Goal: Task Accomplishment & Management: Manage account settings

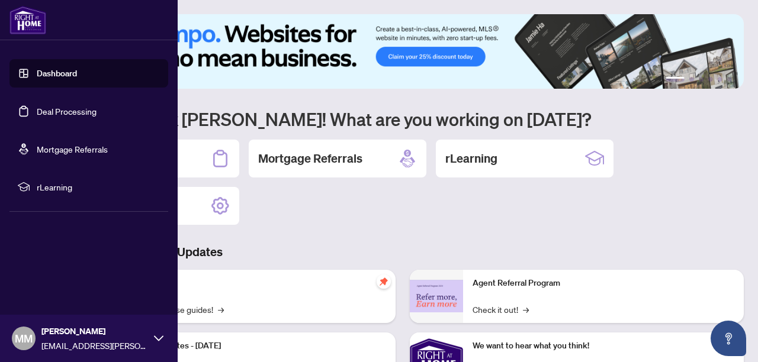
click at [37, 75] on link "Dashboard" at bounding box center [57, 73] width 40 height 11
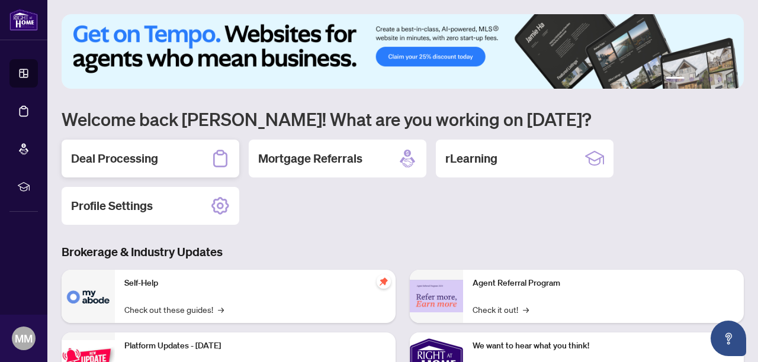
click at [155, 153] on h2 "Deal Processing" at bounding box center [114, 158] width 87 height 17
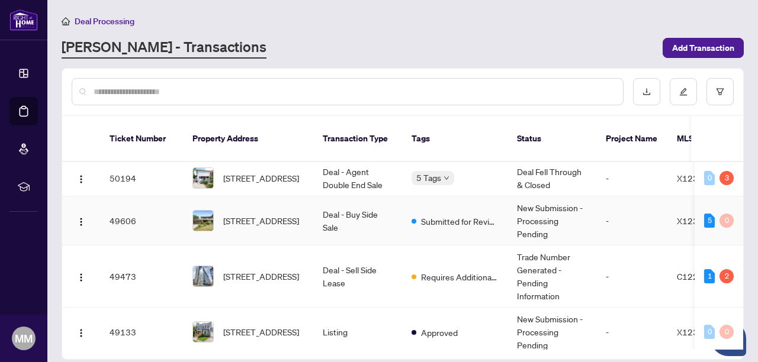
scroll to position [103, 0]
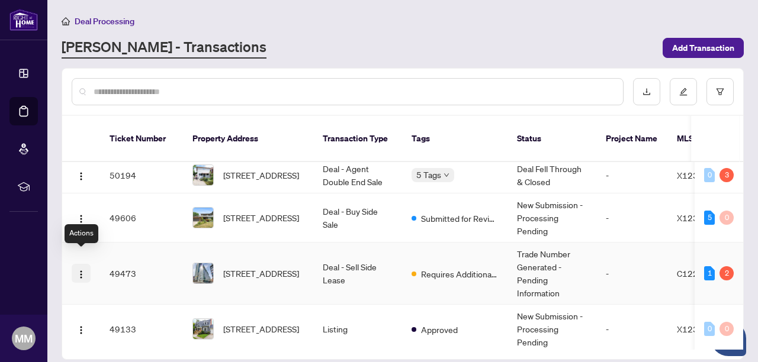
click at [81, 270] on img "button" at bounding box center [80, 274] width 9 height 9
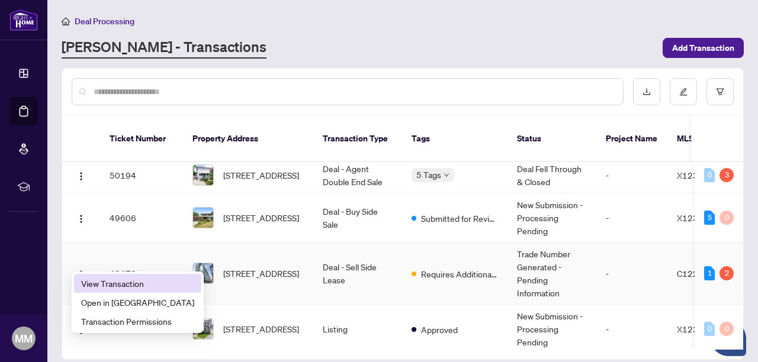
click at [104, 281] on span "View Transaction" at bounding box center [137, 283] width 113 height 13
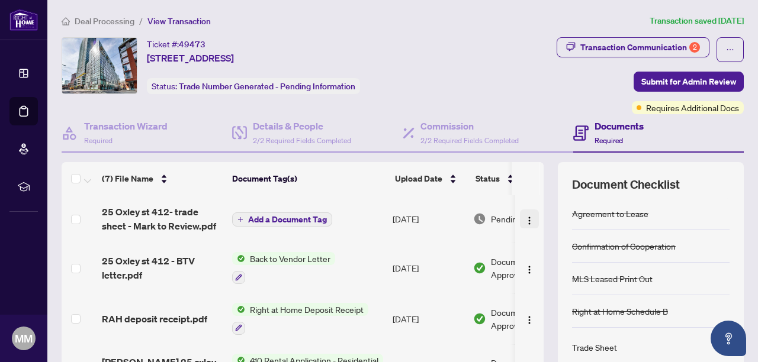
click at [528, 222] on img "button" at bounding box center [529, 220] width 9 height 9
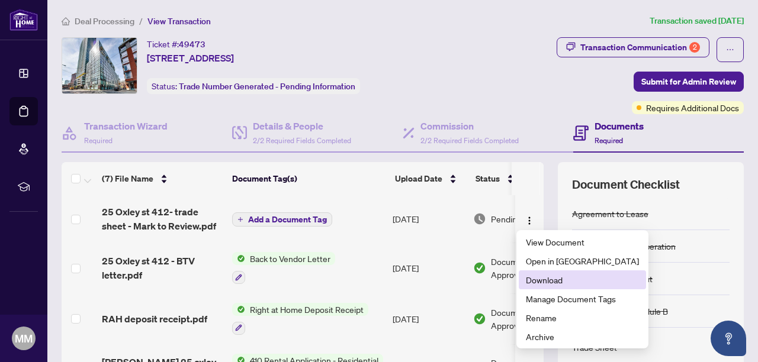
click at [543, 283] on span "Download" at bounding box center [582, 280] width 113 height 13
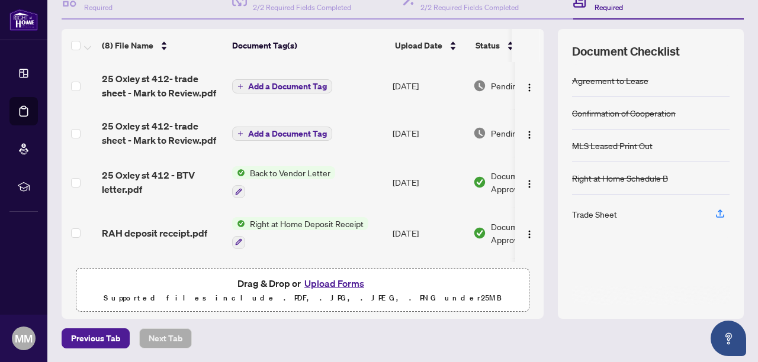
click at [292, 88] on span "Add a Document Tag" at bounding box center [287, 86] width 79 height 8
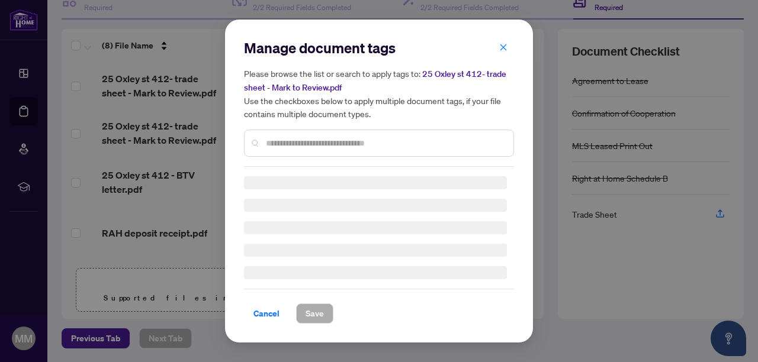
click at [295, 140] on div "Manage document tags Please browse the list or search to apply tags to: [STREET…" at bounding box center [379, 102] width 270 height 128
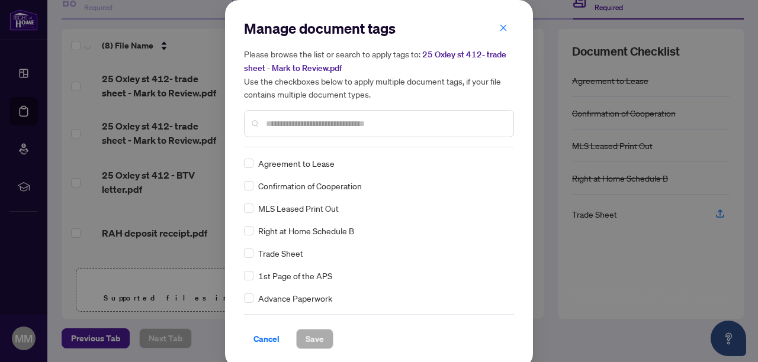
click at [291, 124] on input "text" at bounding box center [385, 123] width 238 height 13
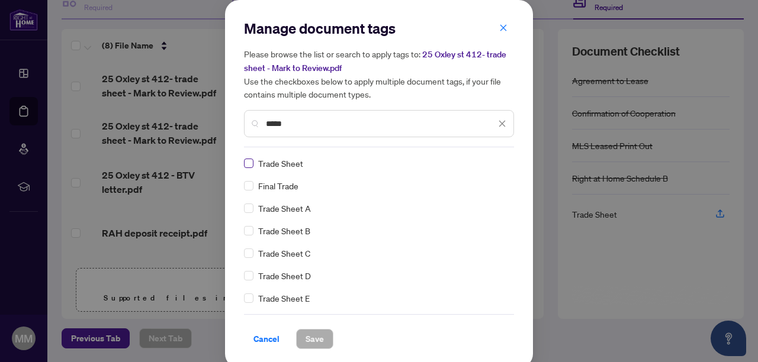
type input "*****"
click at [314, 338] on span "Save" at bounding box center [315, 339] width 18 height 19
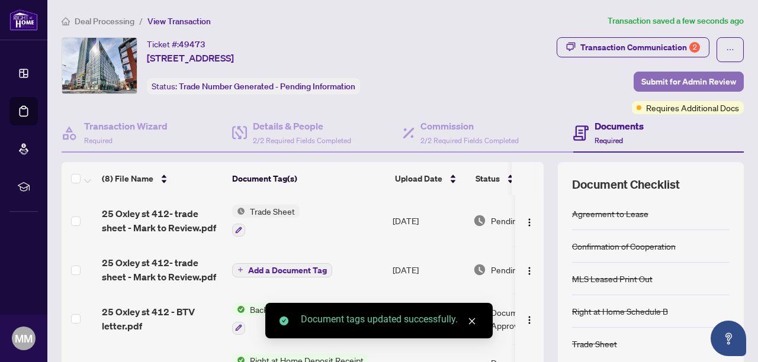
click at [664, 79] on span "Submit for Admin Review" at bounding box center [688, 81] width 95 height 19
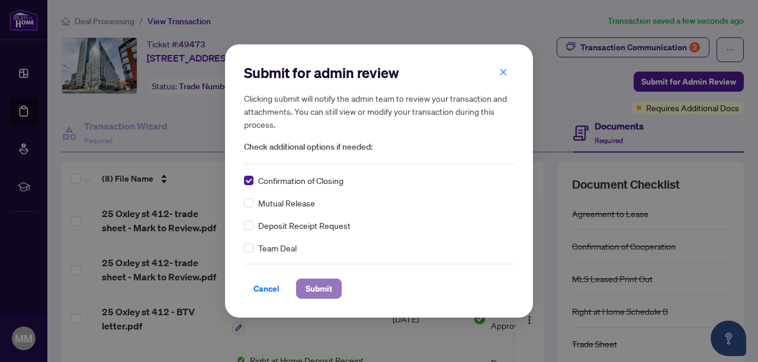
click at [314, 292] on span "Submit" at bounding box center [319, 288] width 27 height 19
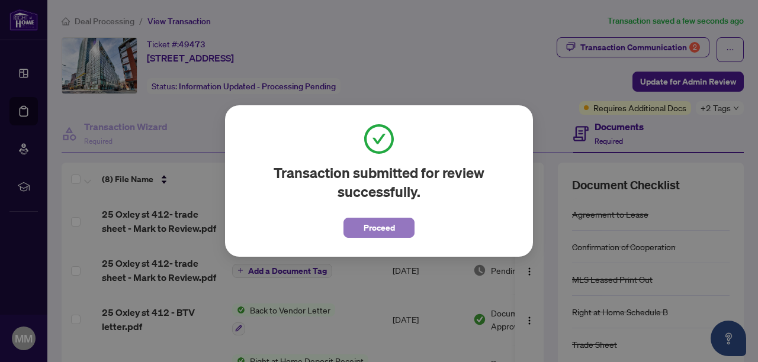
click at [378, 224] on span "Proceed" at bounding box center [379, 227] width 31 height 19
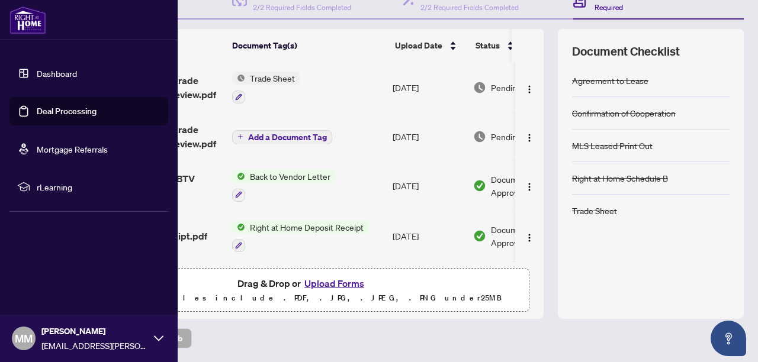
click at [37, 79] on link "Dashboard" at bounding box center [57, 73] width 40 height 11
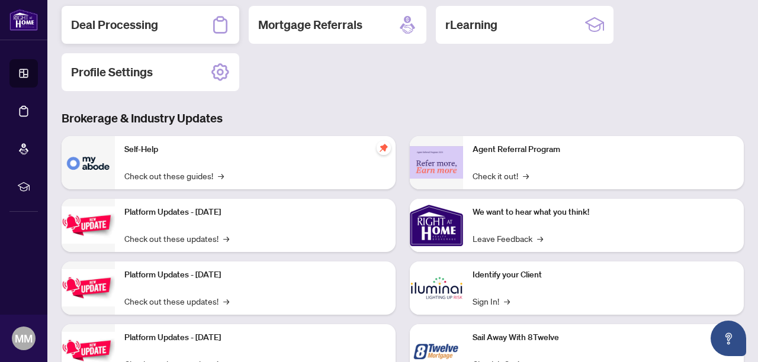
click at [124, 11] on div "Deal Processing" at bounding box center [151, 25] width 178 height 38
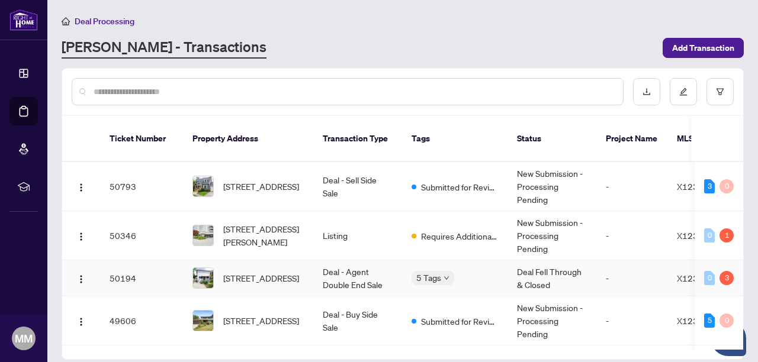
click at [237, 272] on span "[STREET_ADDRESS]" at bounding box center [261, 278] width 76 height 13
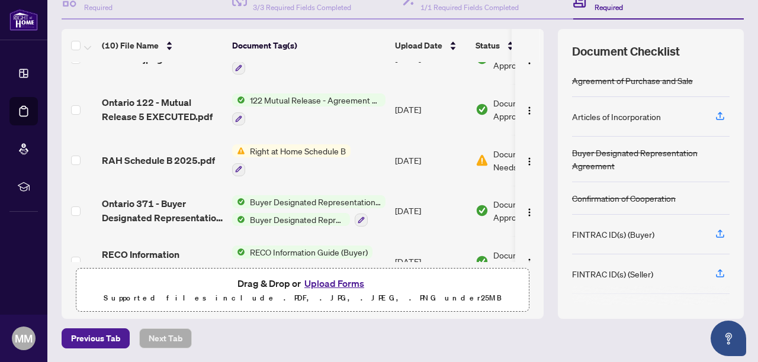
scroll to position [108, 0]
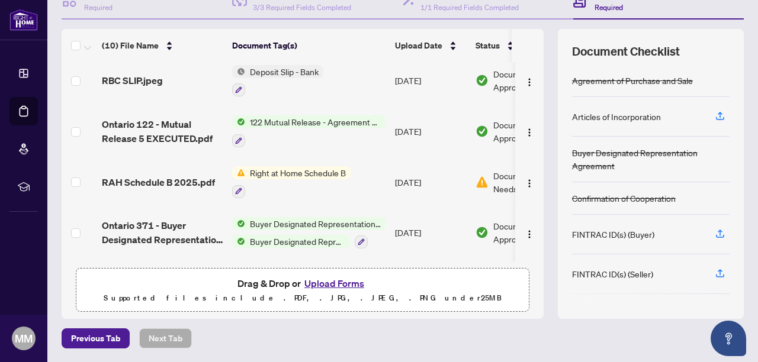
click at [310, 174] on span "Right at Home Schedule B" at bounding box center [297, 172] width 105 height 13
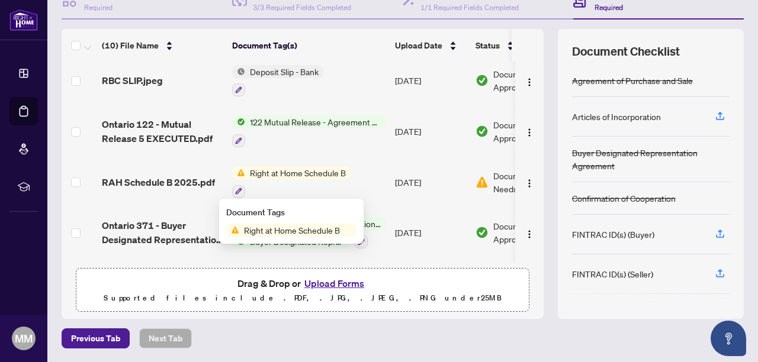
click at [310, 174] on span "Right at Home Schedule B" at bounding box center [297, 172] width 105 height 13
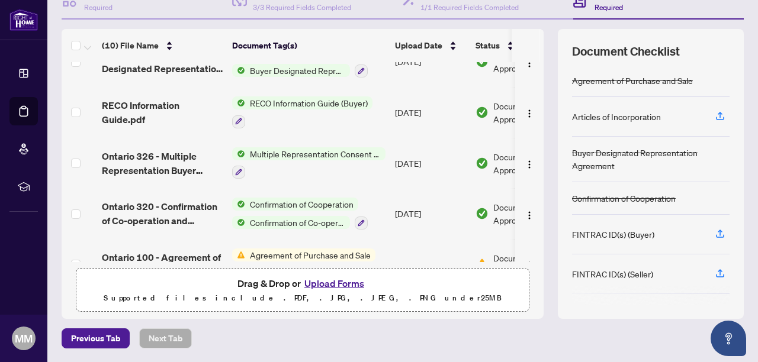
scroll to position [309, 0]
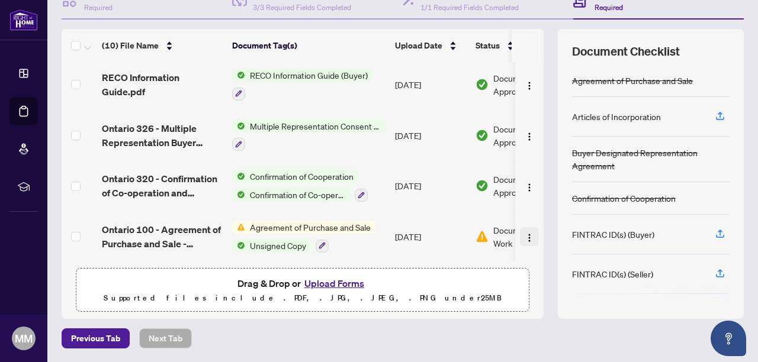
click at [525, 233] on img "button" at bounding box center [529, 237] width 9 height 9
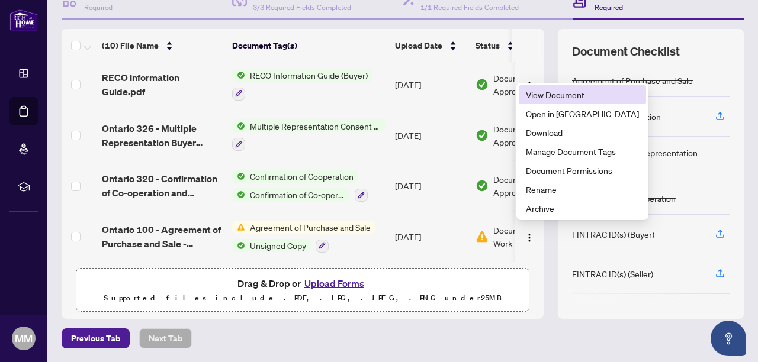
click at [537, 95] on span "View Document" at bounding box center [582, 94] width 113 height 13
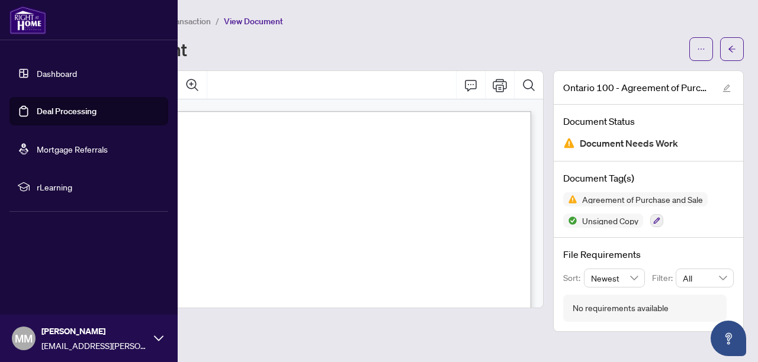
click at [37, 72] on link "Dashboard" at bounding box center [57, 73] width 40 height 11
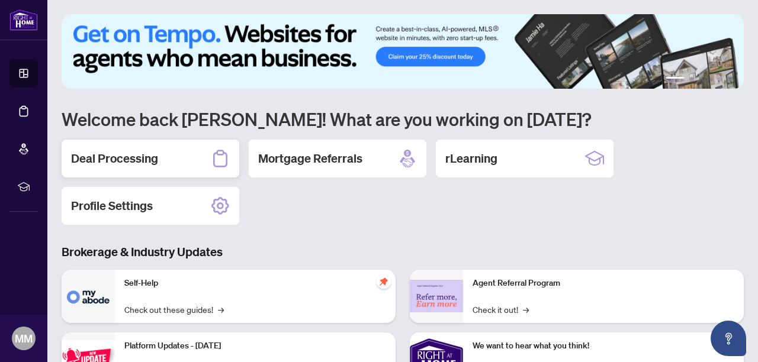
click at [145, 160] on h2 "Deal Processing" at bounding box center [114, 158] width 87 height 17
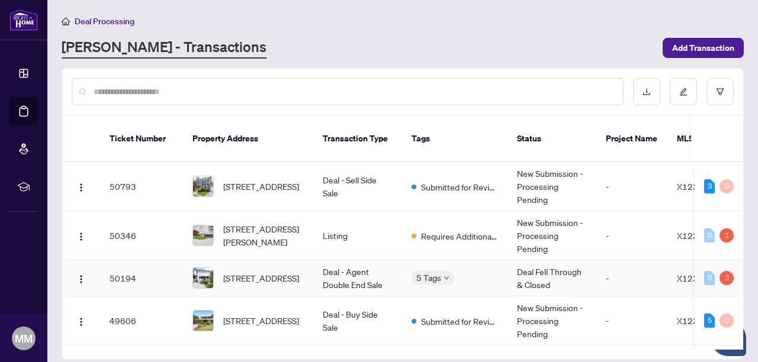
click at [101, 267] on td "50194" at bounding box center [141, 279] width 83 height 36
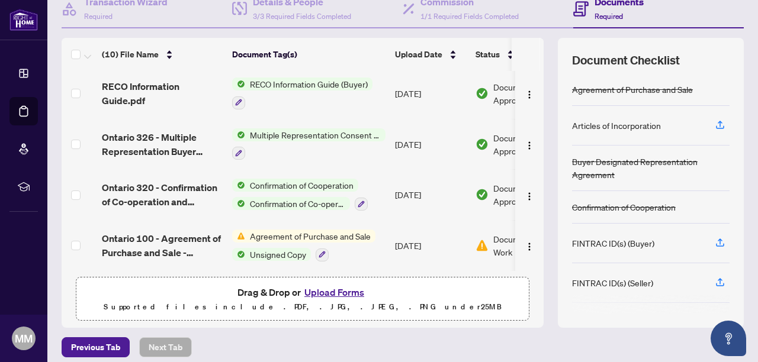
scroll to position [118, 0]
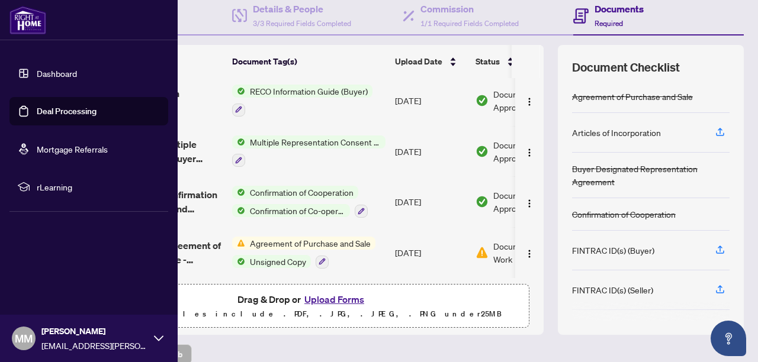
click at [44, 73] on link "Dashboard" at bounding box center [57, 73] width 40 height 11
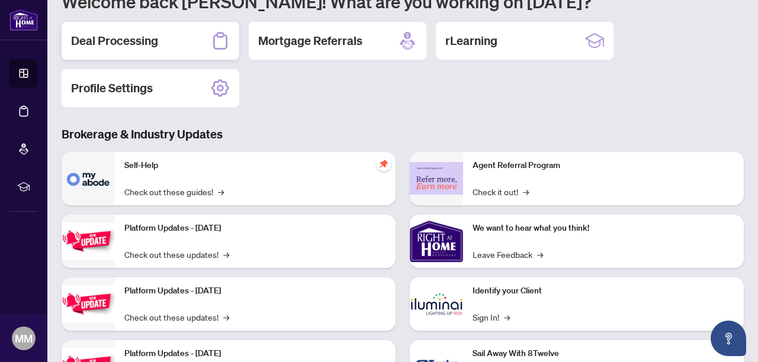
click at [182, 44] on div "Deal Processing" at bounding box center [151, 41] width 178 height 38
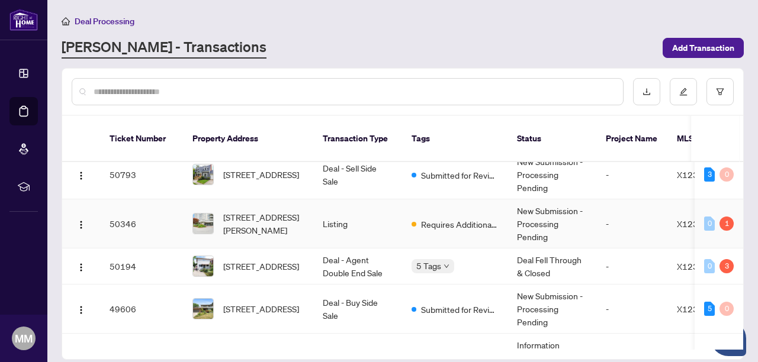
scroll to position [14, 0]
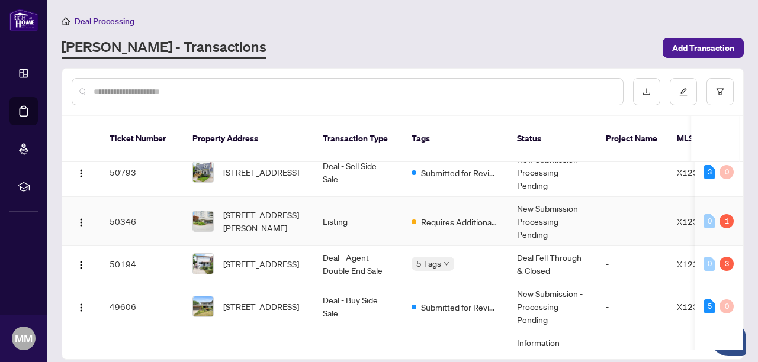
click at [106, 213] on td "50346" at bounding box center [141, 221] width 83 height 49
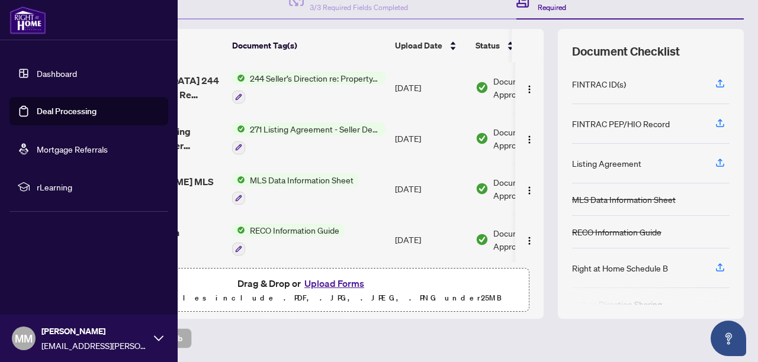
click at [37, 71] on link "Dashboard" at bounding box center [57, 73] width 40 height 11
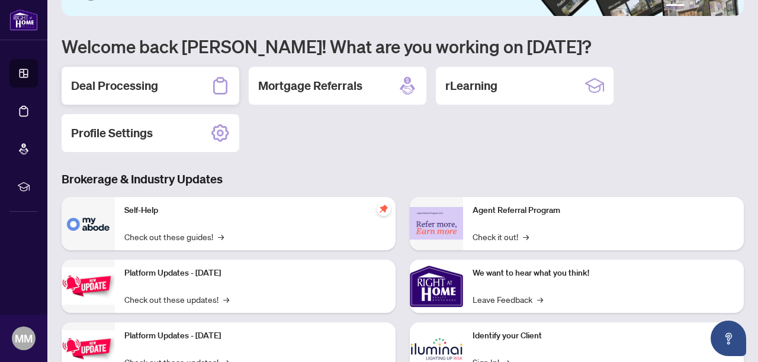
scroll to position [72, 0]
click at [144, 75] on div "Deal Processing" at bounding box center [151, 86] width 178 height 38
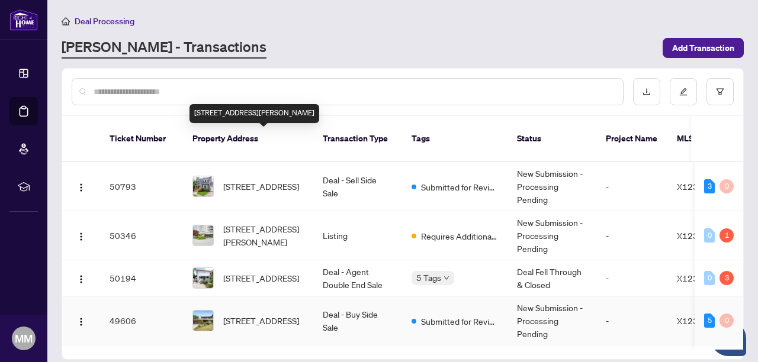
scroll to position [79, 0]
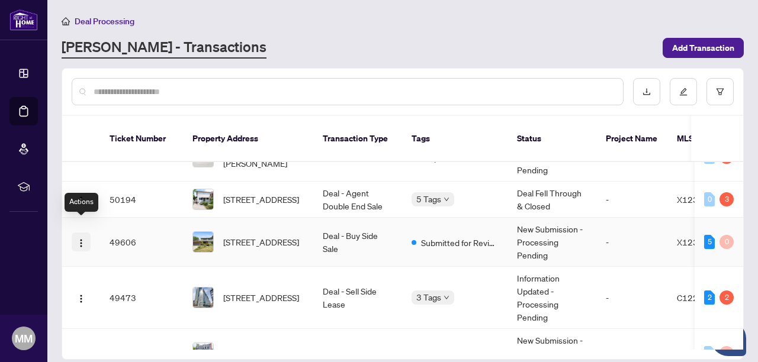
click at [81, 239] on img "button" at bounding box center [80, 243] width 9 height 9
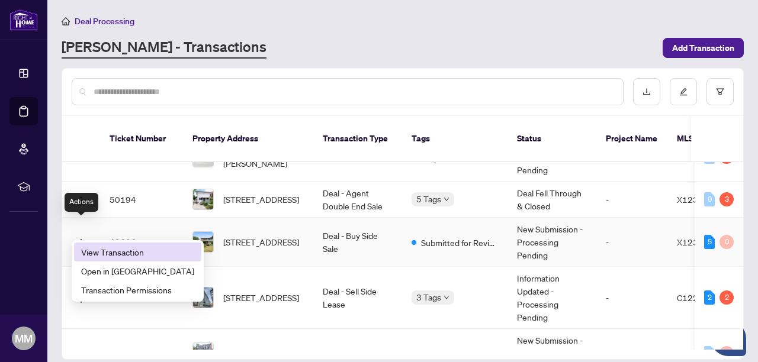
click at [98, 254] on span "View Transaction" at bounding box center [137, 252] width 113 height 13
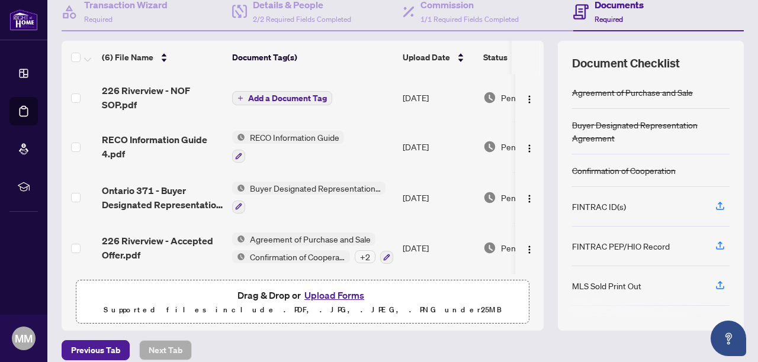
click at [287, 98] on span "Add a Document Tag" at bounding box center [287, 98] width 79 height 8
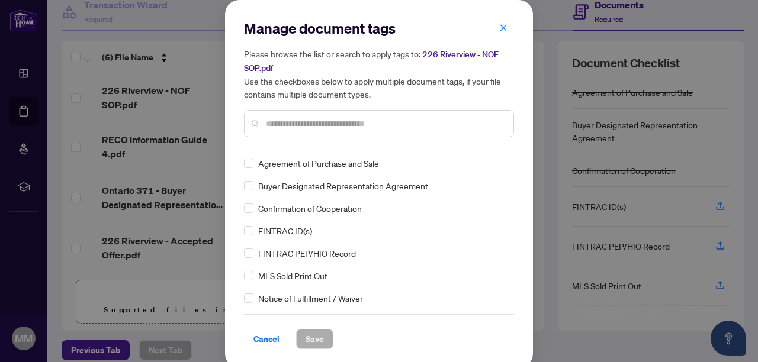
click at [314, 132] on div at bounding box center [379, 123] width 270 height 27
click at [328, 120] on input "text" at bounding box center [385, 123] width 238 height 13
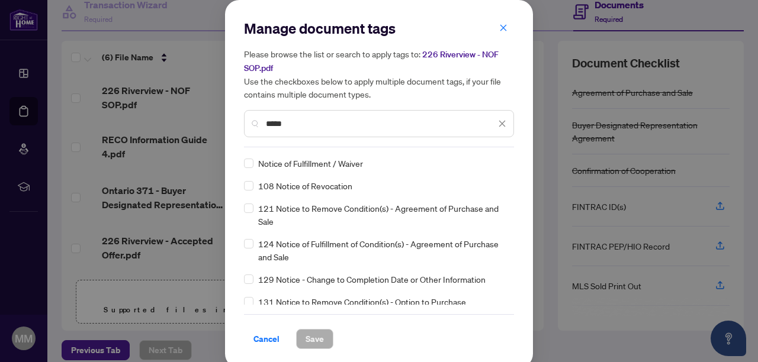
type input "*****"
click at [307, 336] on span "Save" at bounding box center [315, 339] width 18 height 19
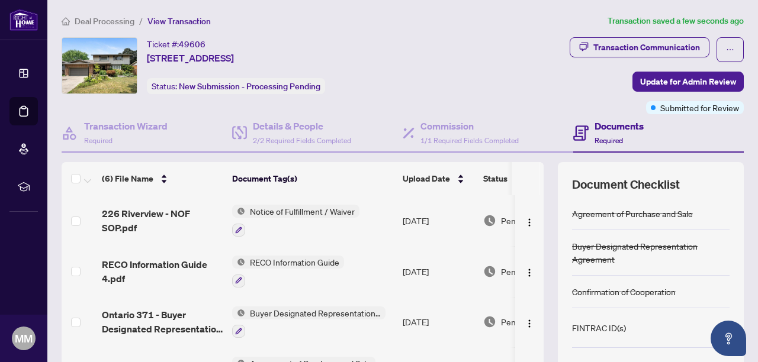
scroll to position [2, 0]
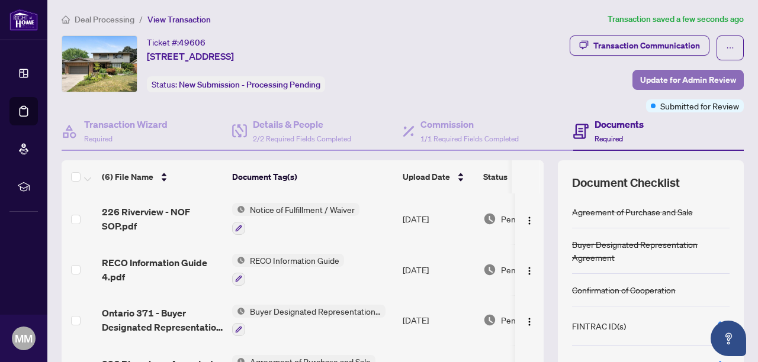
click at [677, 83] on span "Update for Admin Review" at bounding box center [688, 79] width 96 height 19
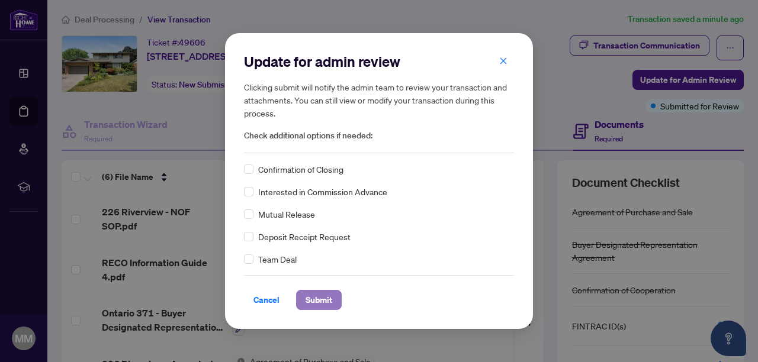
click at [326, 297] on span "Submit" at bounding box center [319, 300] width 27 height 19
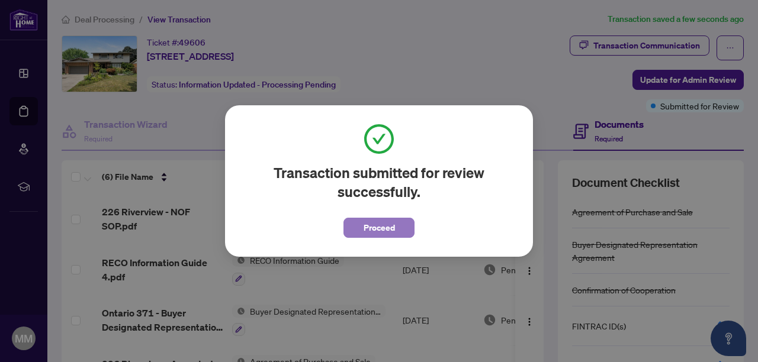
click at [371, 227] on span "Proceed" at bounding box center [379, 227] width 31 height 19
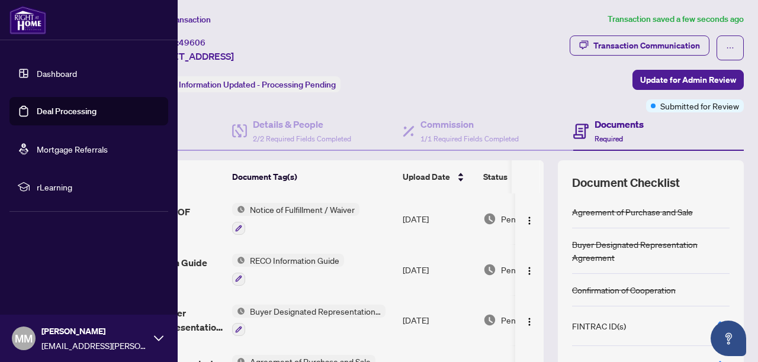
click at [37, 71] on link "Dashboard" at bounding box center [57, 73] width 40 height 11
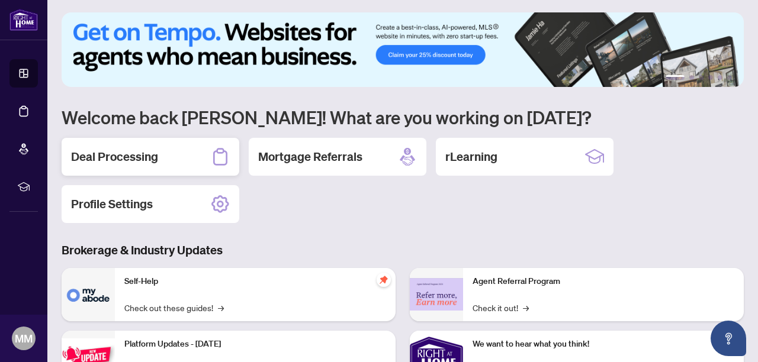
click at [134, 154] on h2 "Deal Processing" at bounding box center [114, 157] width 87 height 17
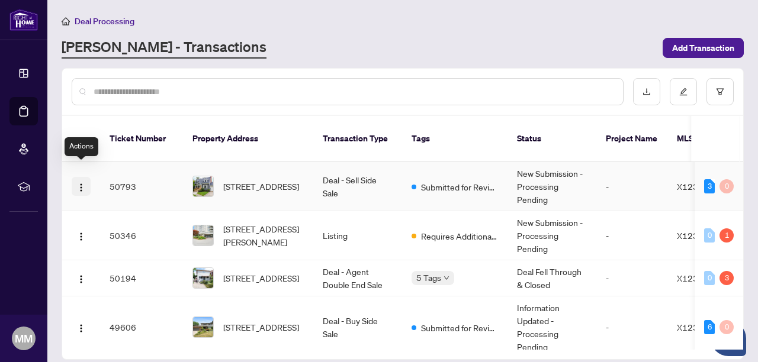
click at [83, 183] on img "button" at bounding box center [80, 187] width 9 height 9
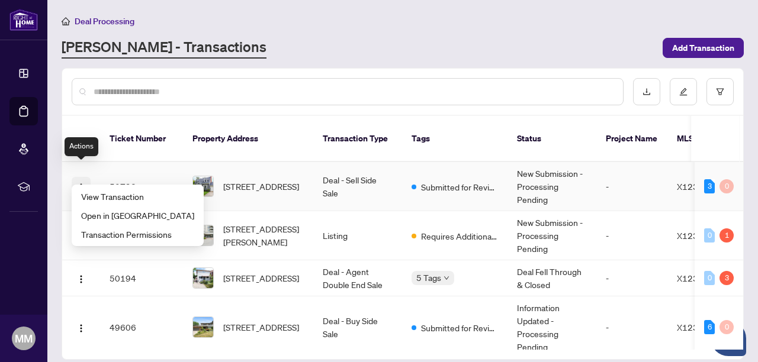
click at [83, 183] on img "button" at bounding box center [80, 187] width 9 height 9
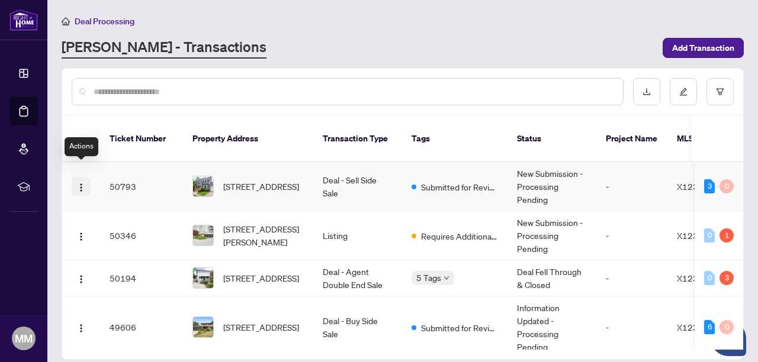
click at [83, 183] on img "button" at bounding box center [80, 187] width 9 height 9
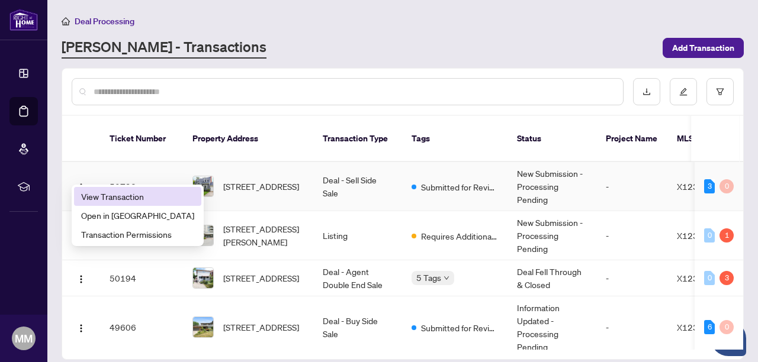
click at [91, 200] on span "View Transaction" at bounding box center [137, 196] width 113 height 13
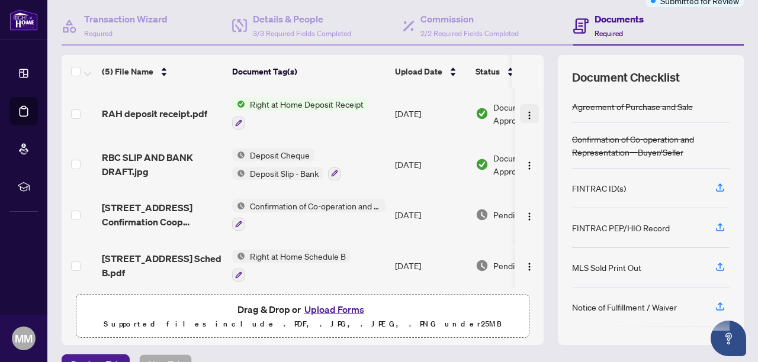
click at [525, 111] on img "button" at bounding box center [529, 115] width 9 height 9
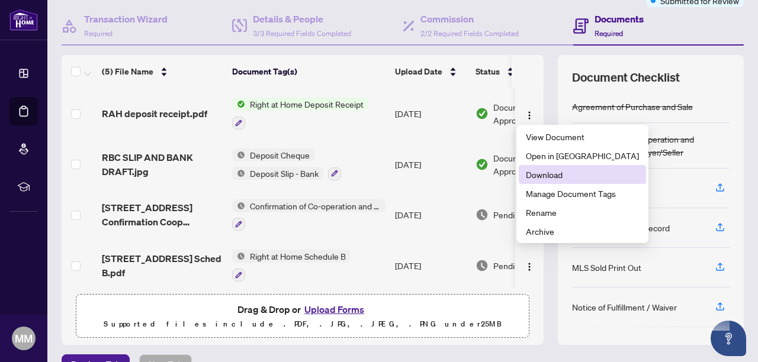
click at [533, 174] on span "Download" at bounding box center [582, 174] width 113 height 13
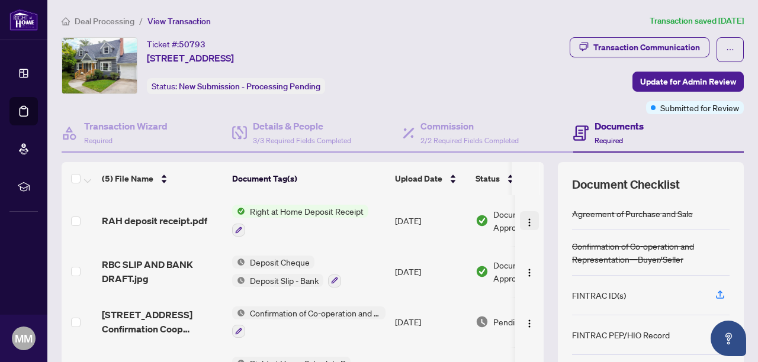
click at [527, 221] on img "button" at bounding box center [529, 222] width 9 height 9
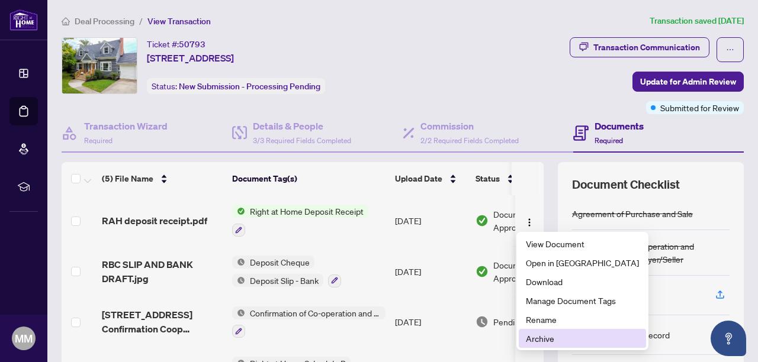
click at [549, 335] on span "Archive" at bounding box center [582, 338] width 113 height 13
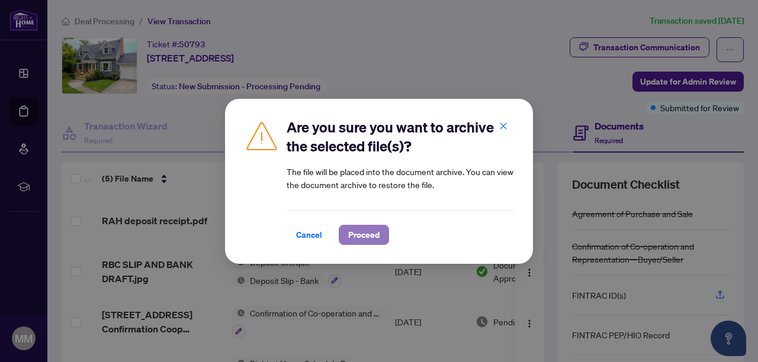
click at [368, 227] on span "Proceed" at bounding box center [363, 235] width 31 height 19
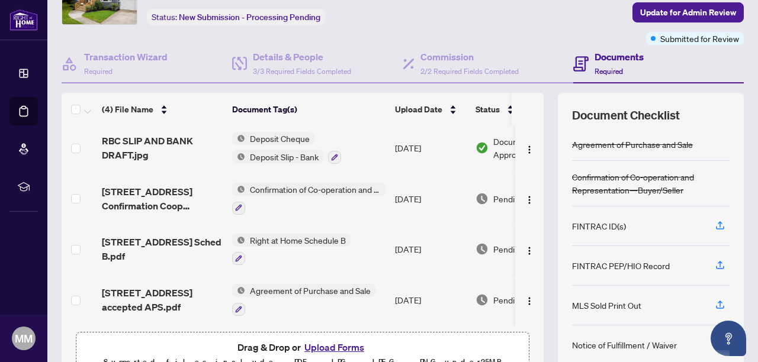
scroll to position [63, 0]
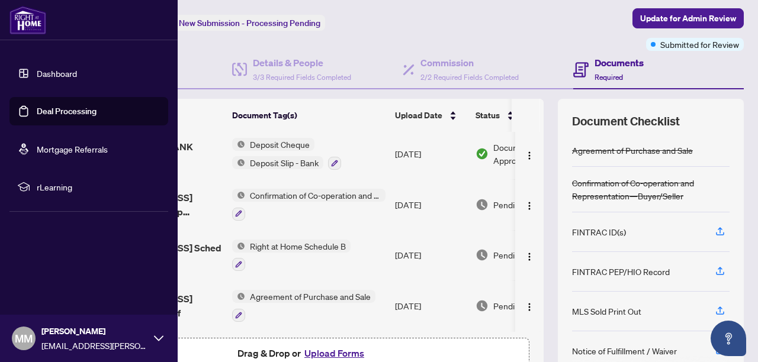
click at [37, 78] on link "Dashboard" at bounding box center [57, 73] width 40 height 11
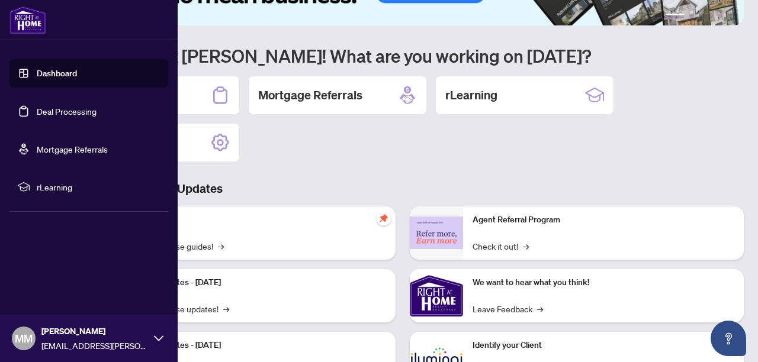
click at [40, 112] on link "Deal Processing" at bounding box center [67, 111] width 60 height 11
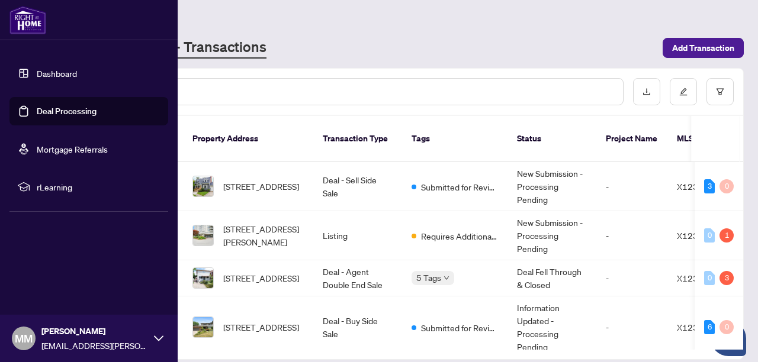
click at [47, 79] on link "Dashboard" at bounding box center [57, 73] width 40 height 11
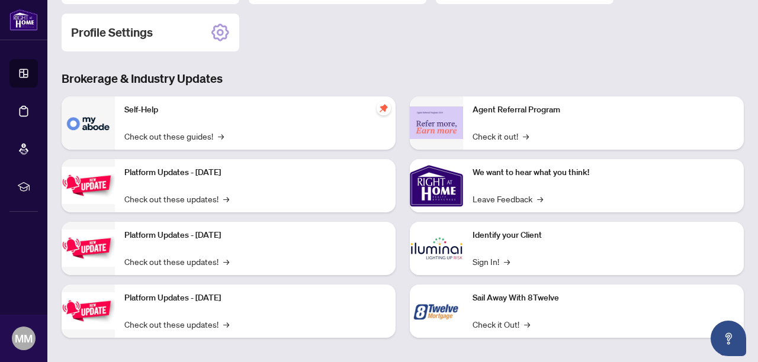
scroll to position [181, 0]
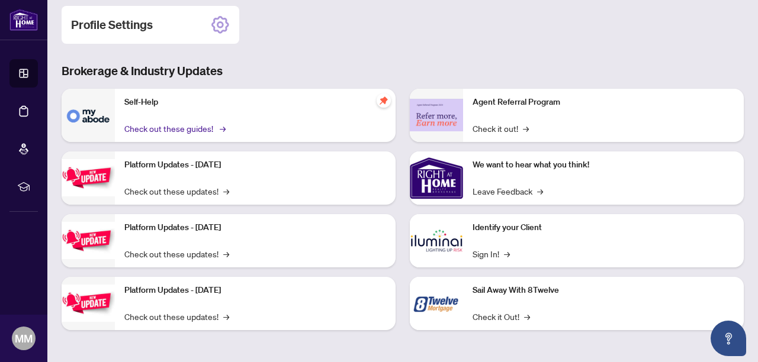
click at [148, 131] on link "Check out these guides! →" at bounding box center [173, 128] width 99 height 13
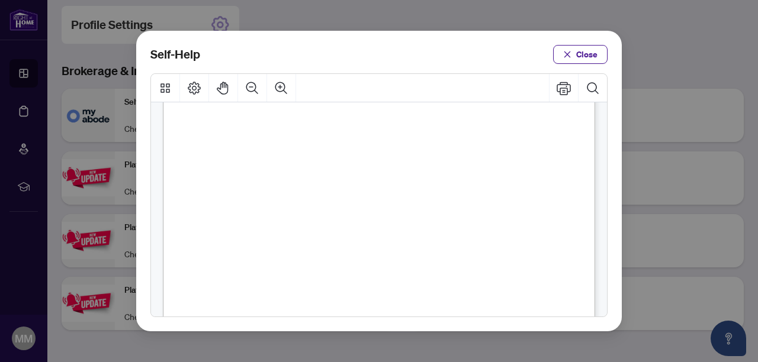
scroll to position [942, 0]
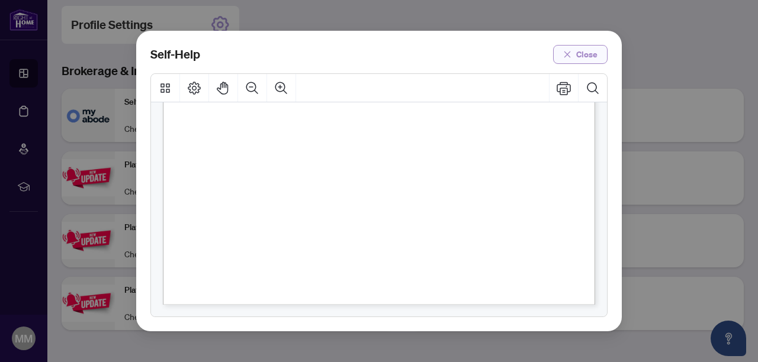
click at [588, 60] on span "Close" at bounding box center [586, 54] width 21 height 19
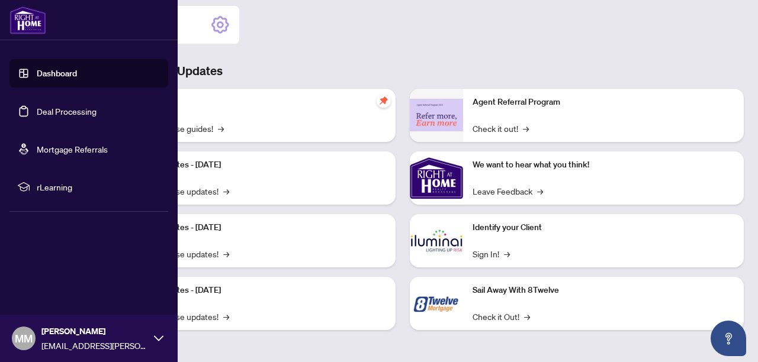
click at [37, 74] on link "Dashboard" at bounding box center [57, 73] width 40 height 11
click at [37, 114] on link "Deal Processing" at bounding box center [67, 111] width 60 height 11
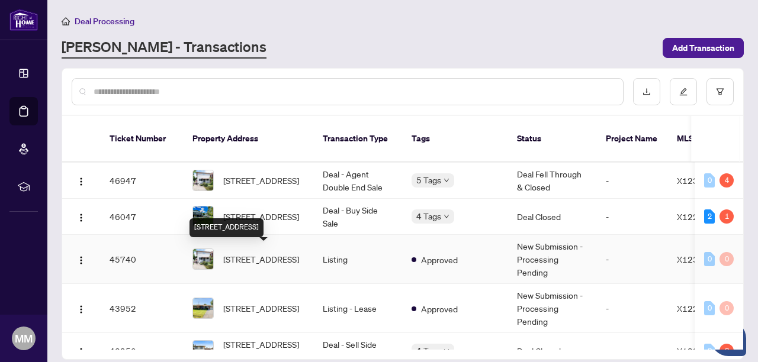
scroll to position [420, 0]
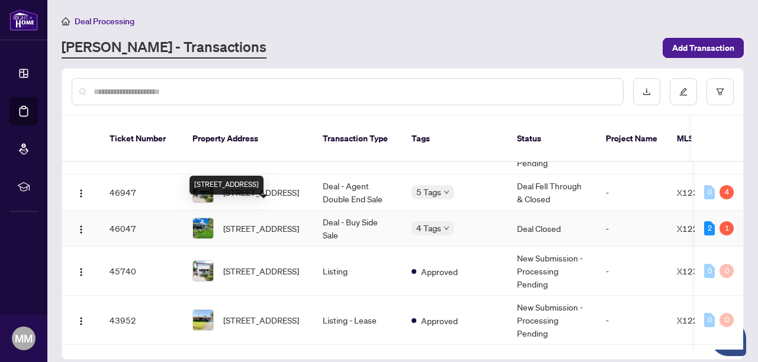
click at [278, 222] on span "[STREET_ADDRESS]" at bounding box center [261, 228] width 76 height 13
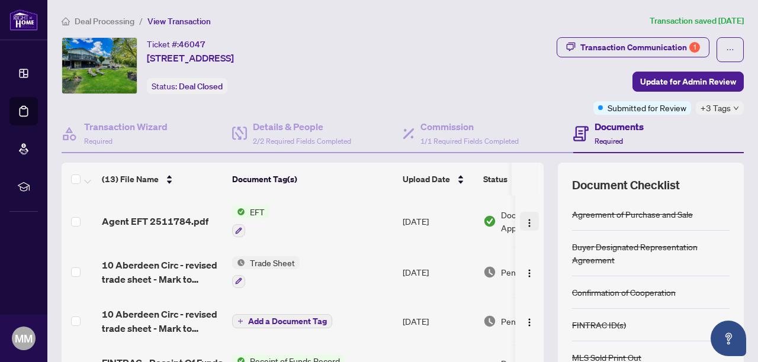
click at [525, 220] on img "button" at bounding box center [529, 222] width 9 height 9
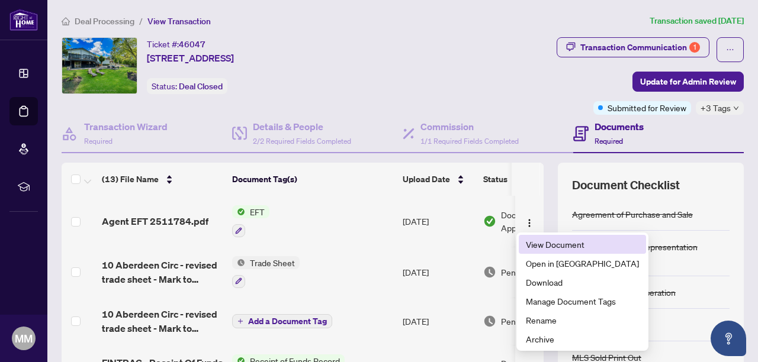
click at [536, 242] on span "View Document" at bounding box center [582, 244] width 113 height 13
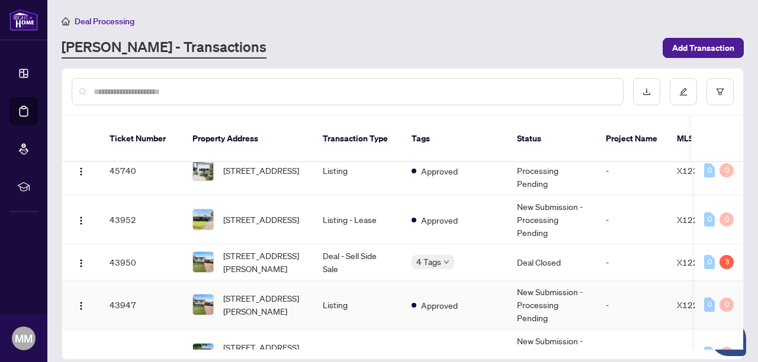
scroll to position [519, 0]
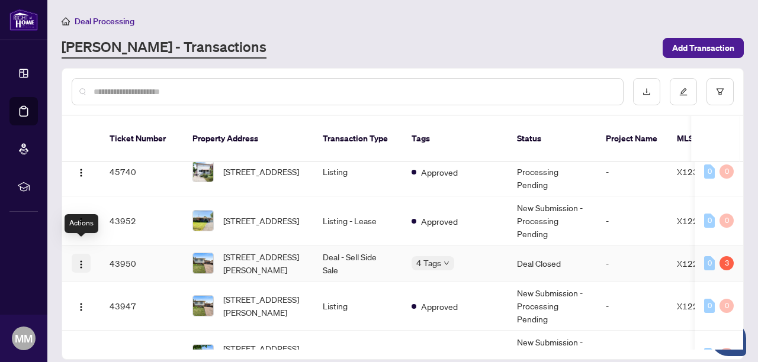
click at [77, 260] on img "button" at bounding box center [80, 264] width 9 height 9
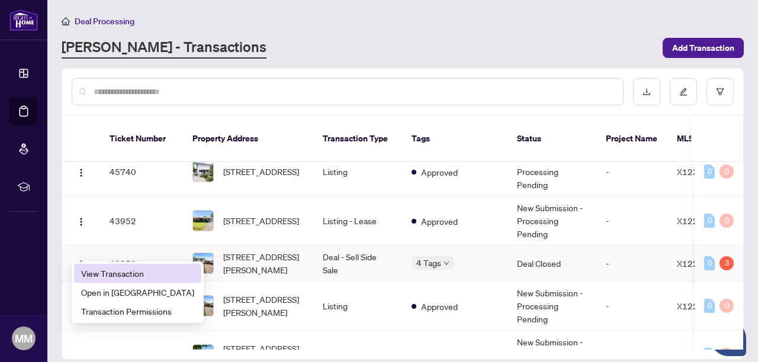
click at [110, 273] on span "View Transaction" at bounding box center [137, 273] width 113 height 13
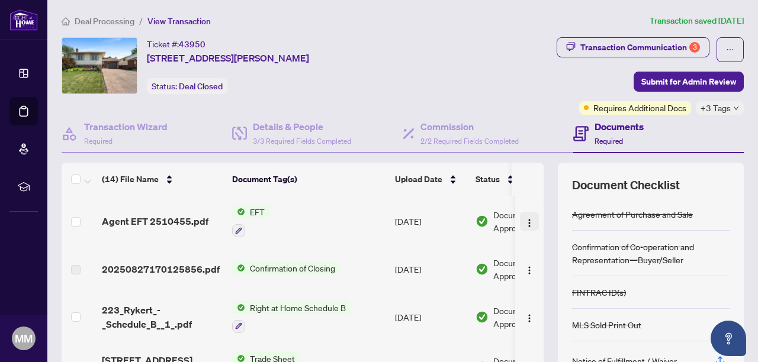
click at [527, 220] on img "button" at bounding box center [529, 222] width 9 height 9
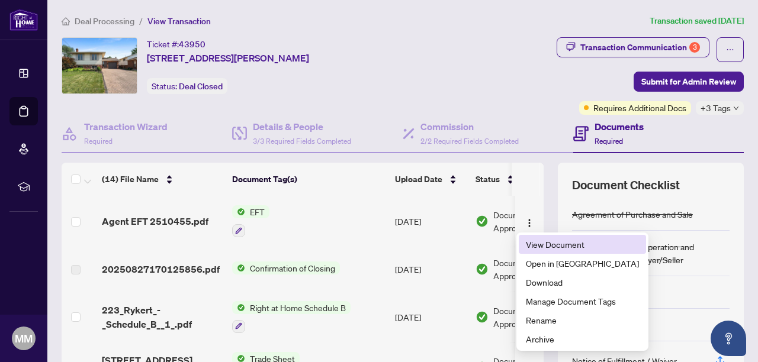
click at [545, 245] on span "View Document" at bounding box center [582, 244] width 113 height 13
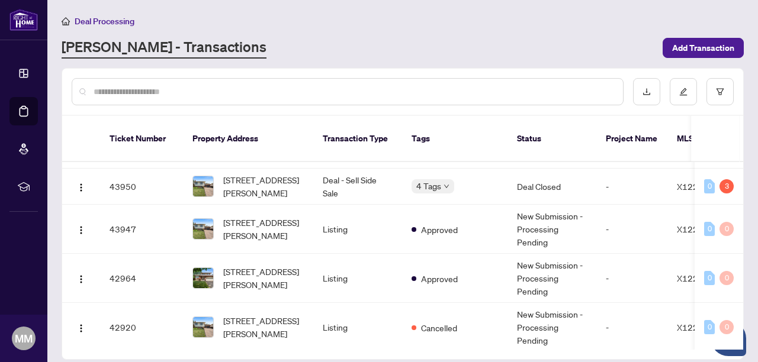
scroll to position [602, 0]
